Goal: Information Seeking & Learning: Learn about a topic

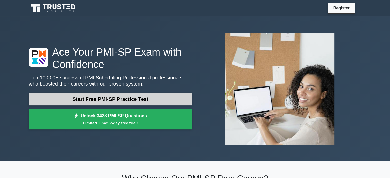
click at [86, 100] on link "Start Free PMI-SP Practice Test" at bounding box center [110, 99] width 163 height 12
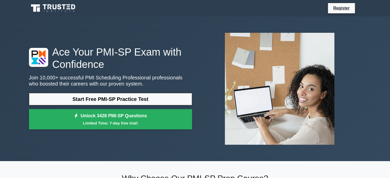
scroll to position [7, 0]
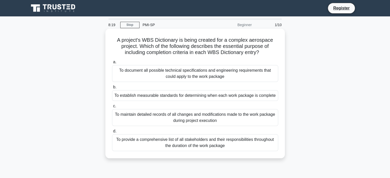
click at [205, 75] on div "To document all possible technical specifications and engineering requirements …" at bounding box center [195, 73] width 166 height 17
click at [112, 64] on input "a. To document all possible technical specifications and engineering requiremen…" at bounding box center [112, 62] width 0 height 3
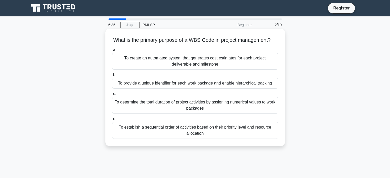
click at [181, 138] on div "To establish a sequential order of activities based on their priority level and…" at bounding box center [195, 130] width 166 height 17
click at [112, 121] on input "d. To establish a sequential order of activities based on their priority level …" at bounding box center [112, 119] width 0 height 3
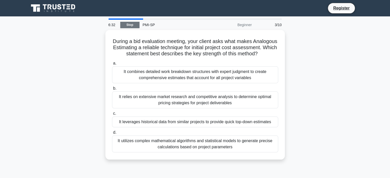
click at [135, 25] on link "Stop" at bounding box center [129, 25] width 19 height 6
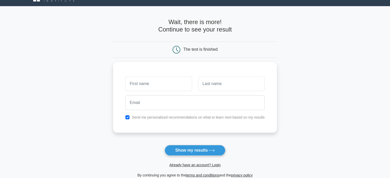
scroll to position [8, 0]
